Goal: Task Accomplishment & Management: Manage account settings

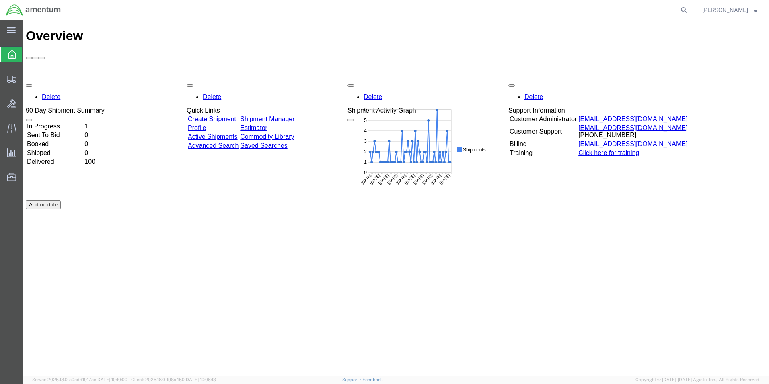
click at [74, 122] on td "In Progress" at bounding box center [55, 126] width 57 height 8
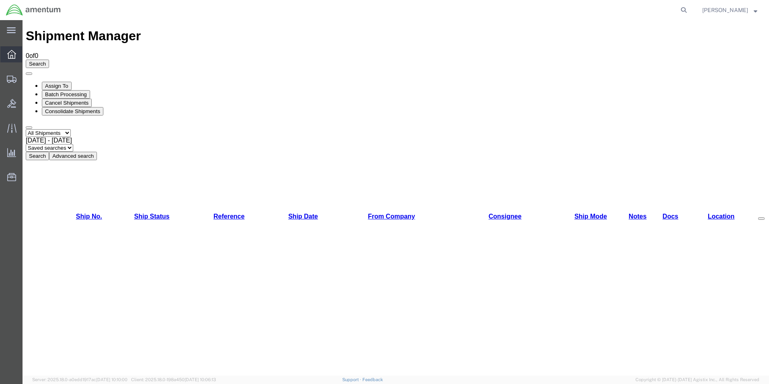
click at [12, 56] on icon at bounding box center [11, 54] width 9 height 9
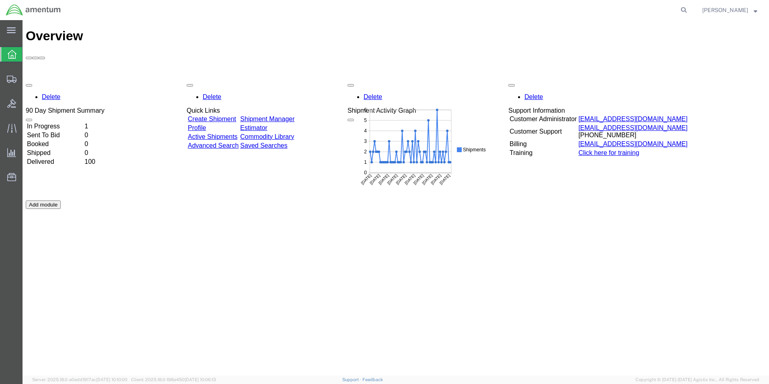
click at [65, 122] on td "In Progress" at bounding box center [55, 126] width 57 height 8
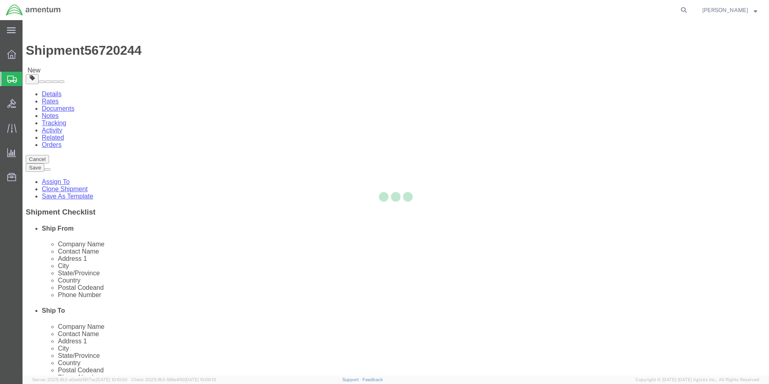
select select "42656"
select select
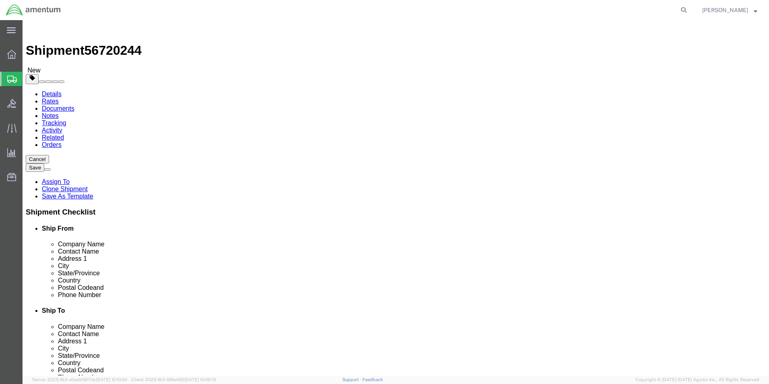
click input ","
click link "Package Information"
click dd "2.00 Each"
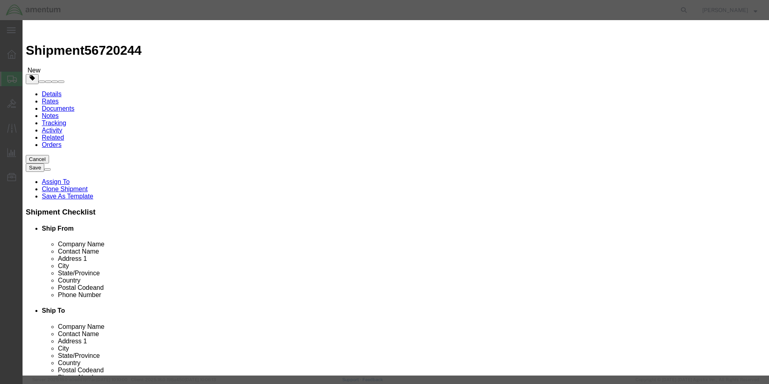
click input "850.00"
type input "4850.00"
click button "Save & Close"
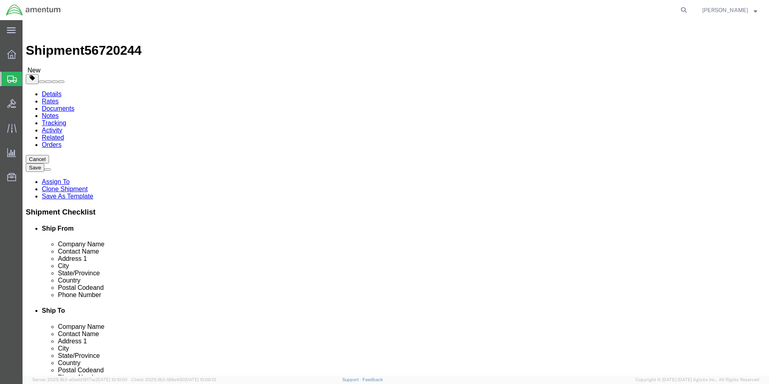
click dd "425.00 USD"
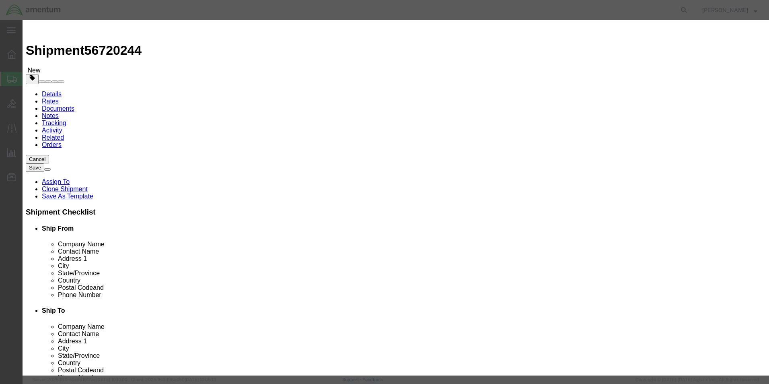
click input "425.00"
type input "4425.00"
click button "Save & Close"
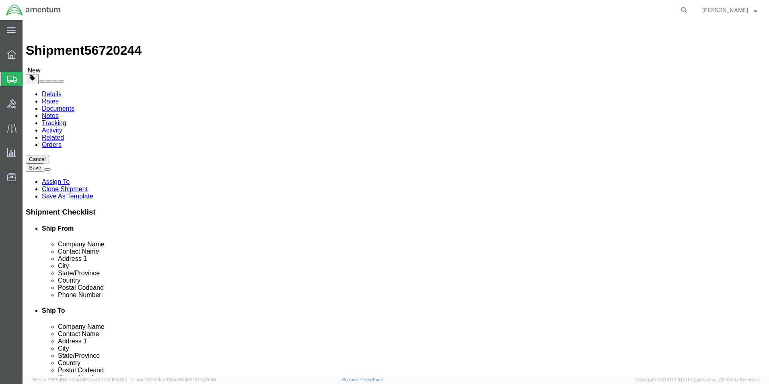
click div "Package Content # 1 1 x Pallet(s) Standard (Not Stackable) Package Type Select …"
click button "Rate Shipment"
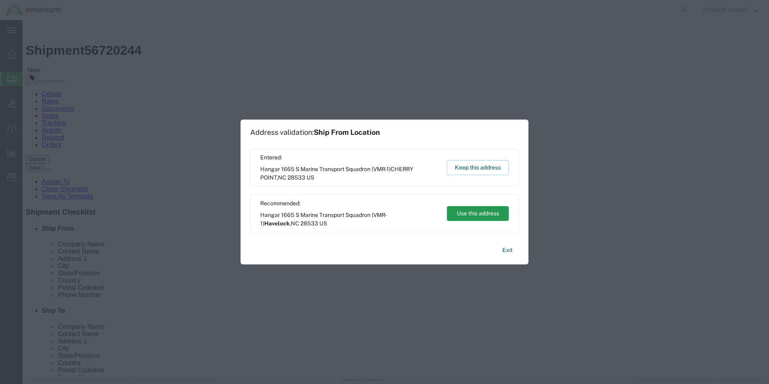
click at [467, 209] on button "Use this address" at bounding box center [478, 213] width 62 height 15
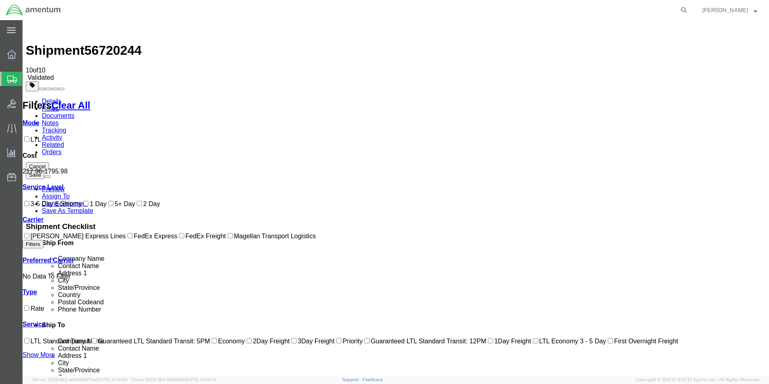
click at [54, 98] on link "Details" at bounding box center [52, 101] width 20 height 7
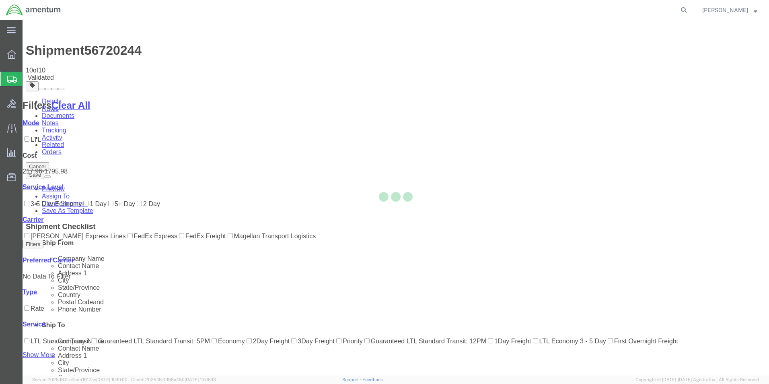
select select "42656"
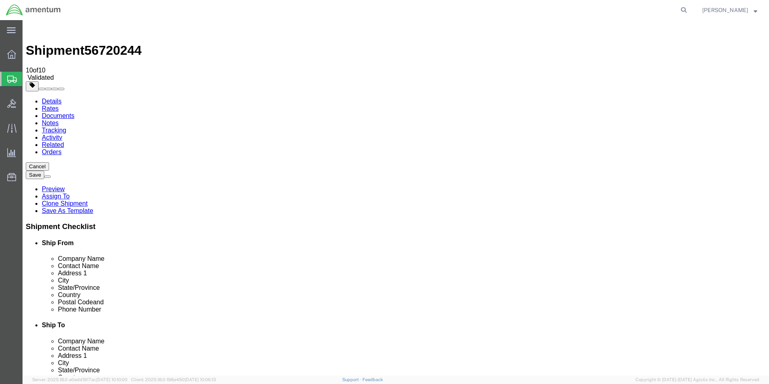
click button "Rate Shipment"
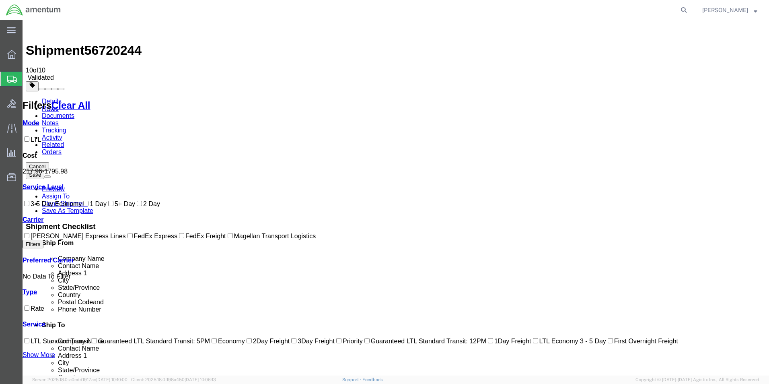
click at [51, 98] on link "Details" at bounding box center [52, 101] width 20 height 7
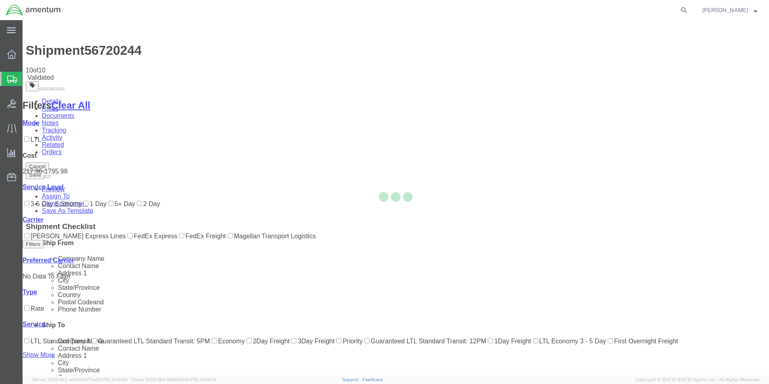
select select "42656"
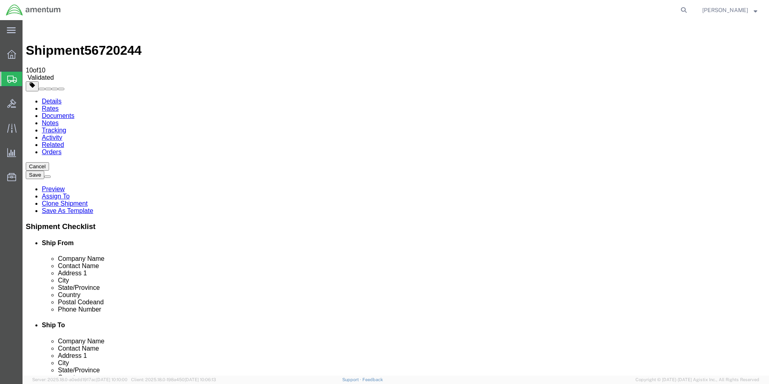
drag, startPoint x: 206, startPoint y: 198, endPoint x: 91, endPoint y: 192, distance: 114.8
click div "Address 2 Marine Transport Squadron (VMR-1)"
drag, startPoint x: 138, startPoint y: 212, endPoint x: 102, endPoint y: 211, distance: 36.2
click div "Havelock"
type input "Cherry Point"
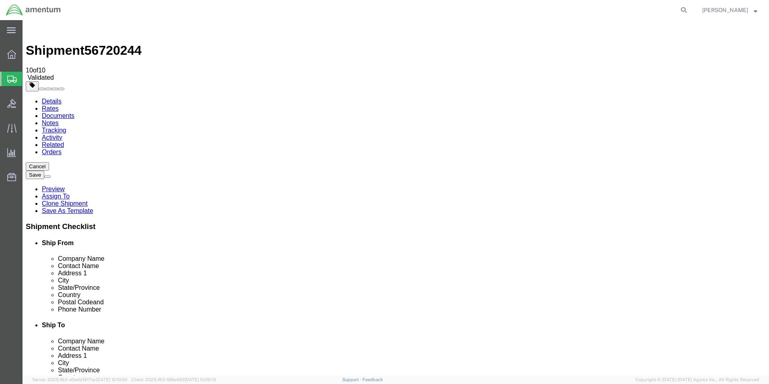
select select
click input "text"
click input "[PHONE_NUMBER]"
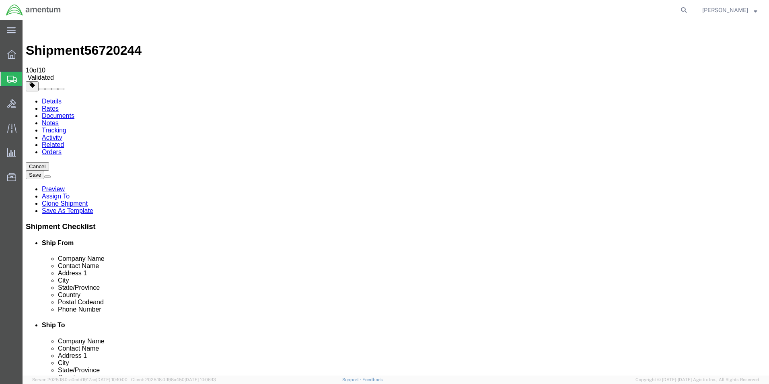
type input "[PHONE_NUMBER]"
click div "Location Select Select My Profile Location [PHONE_NUMBER] [PHONE_NUMBER] [PHONE…"
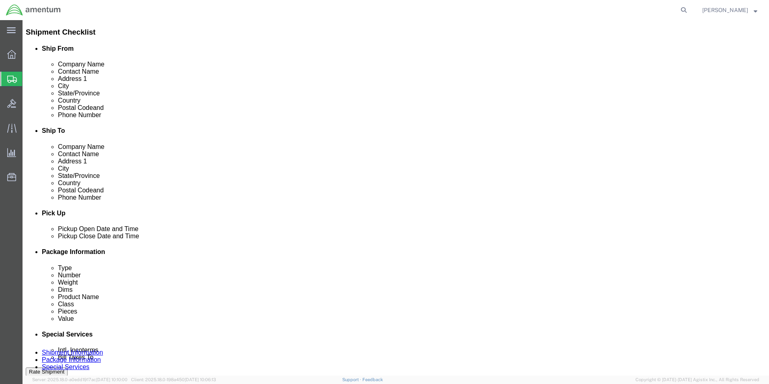
scroll to position [368, 0]
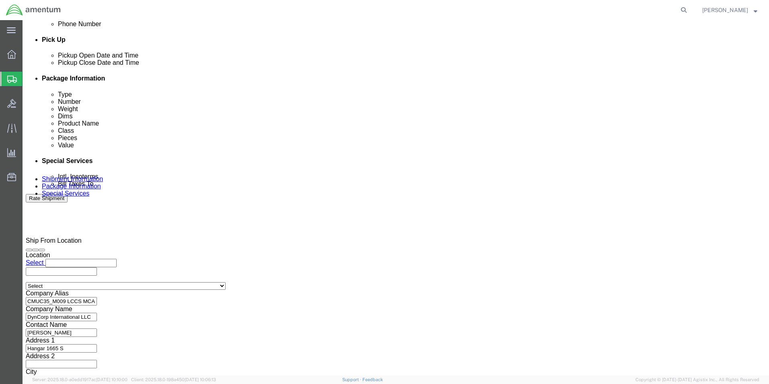
click button "Rate Shipment"
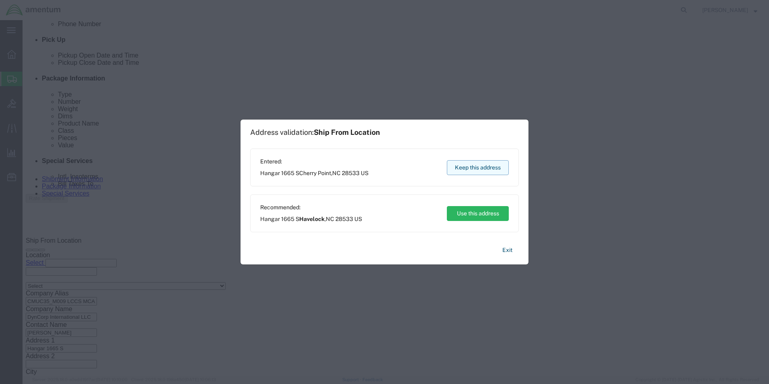
click at [481, 167] on button "Keep this address" at bounding box center [478, 167] width 62 height 15
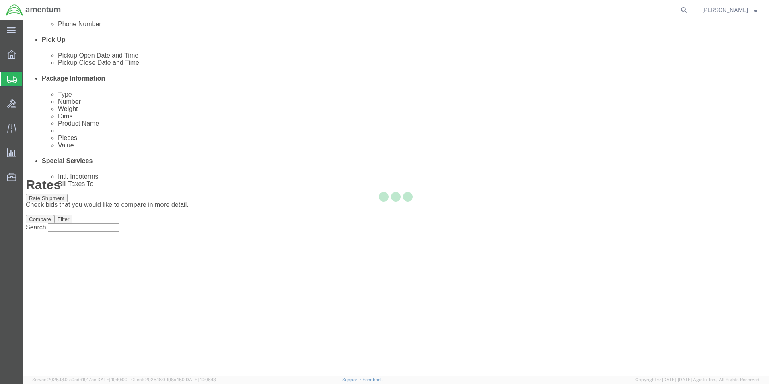
scroll to position [0, 0]
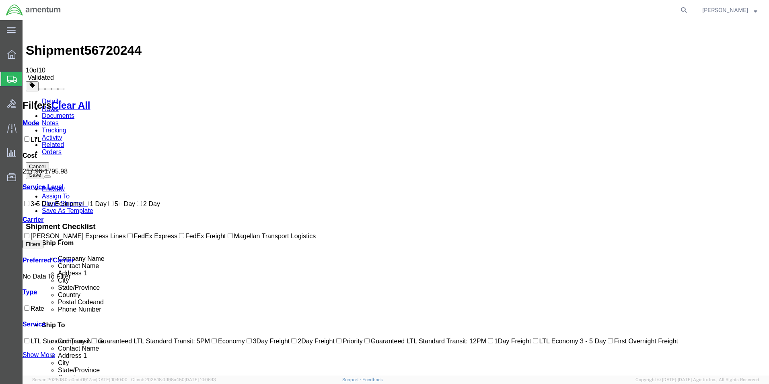
drag, startPoint x: 123, startPoint y: 29, endPoint x: 41, endPoint y: 31, distance: 81.7
click at [41, 31] on div "Shipment 56720244 10 of 10 Validated" at bounding box center [396, 52] width 740 height 58
copy h1 "Shipment 56720244"
